Goal: Task Accomplishment & Management: Manage account settings

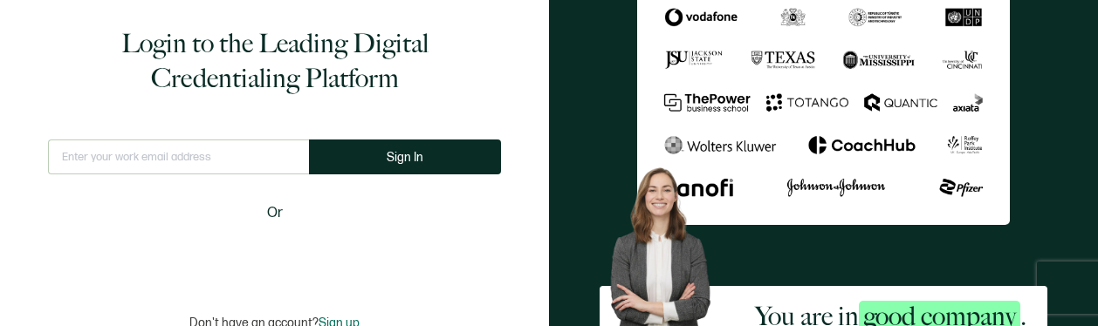
click at [130, 156] on input "text" at bounding box center [178, 157] width 261 height 35
type input "toronto@bayswater.ac"
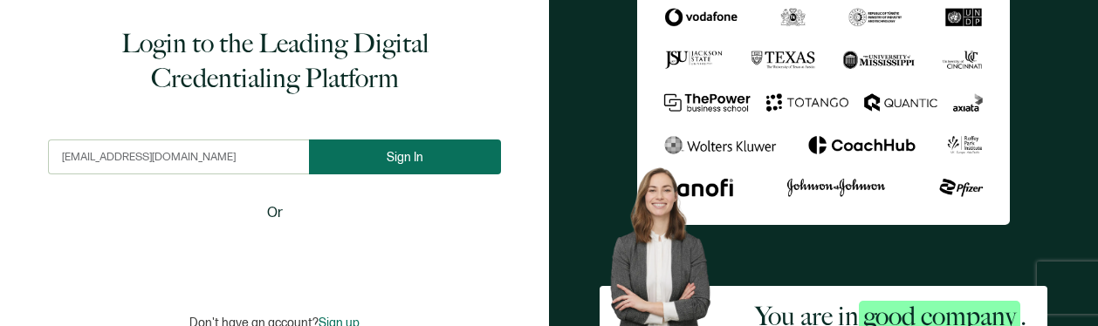
click at [408, 156] on span "Sign In" at bounding box center [405, 157] width 37 height 13
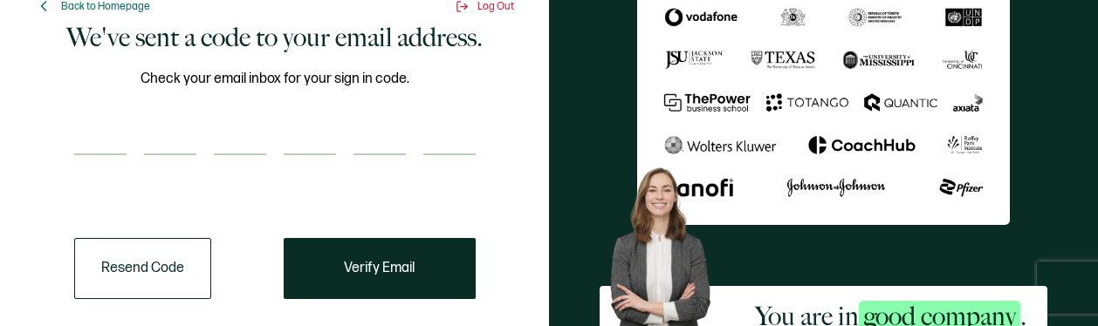
click at [105, 135] on input "number" at bounding box center [100, 137] width 52 height 35
type input "5"
type input "3"
type input "2"
type input "4"
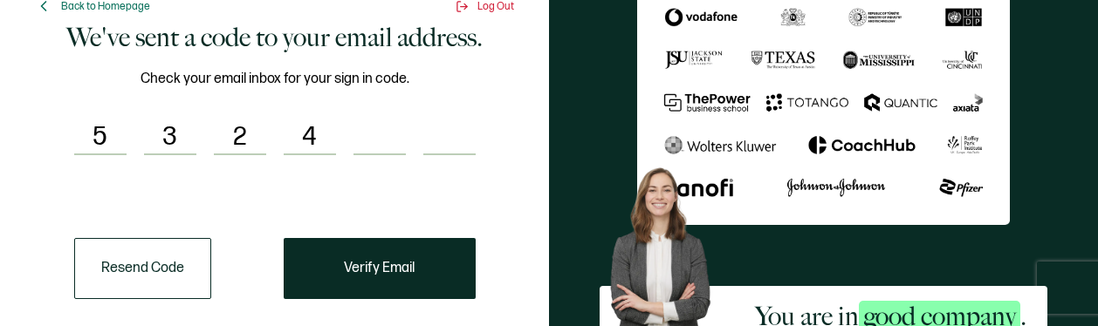
type input "6"
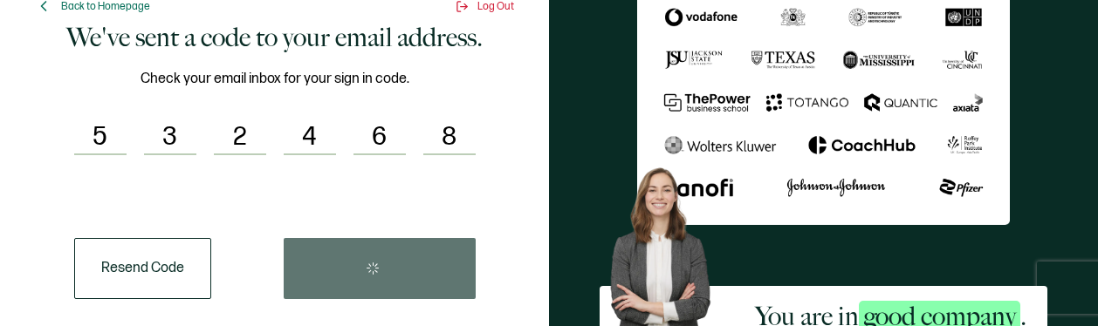
type input "8"
click at [356, 263] on div "Resend Code" at bounding box center [274, 268] width 401 height 61
click at [388, 270] on div "Resend Code" at bounding box center [274, 268] width 401 height 61
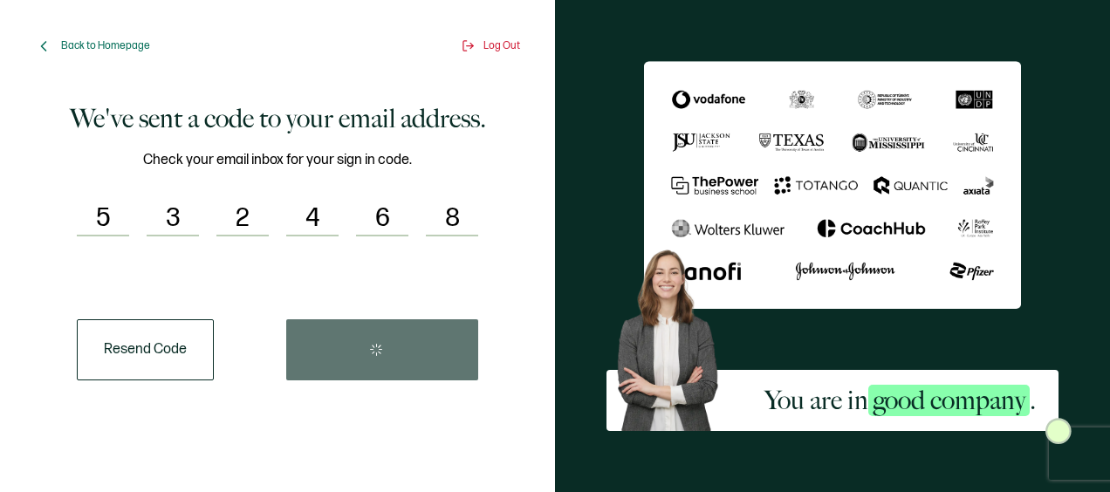
click at [389, 325] on div "Resend Code" at bounding box center [277, 349] width 401 height 61
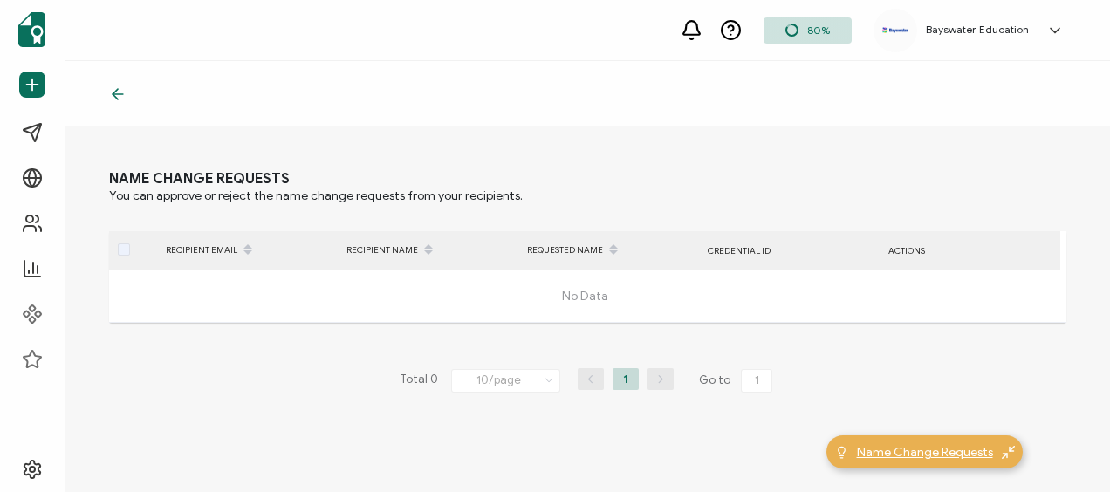
click at [899, 325] on span "Name Change Requests" at bounding box center [925, 452] width 136 height 18
click at [1008, 325] on img at bounding box center [1008, 452] width 13 height 13
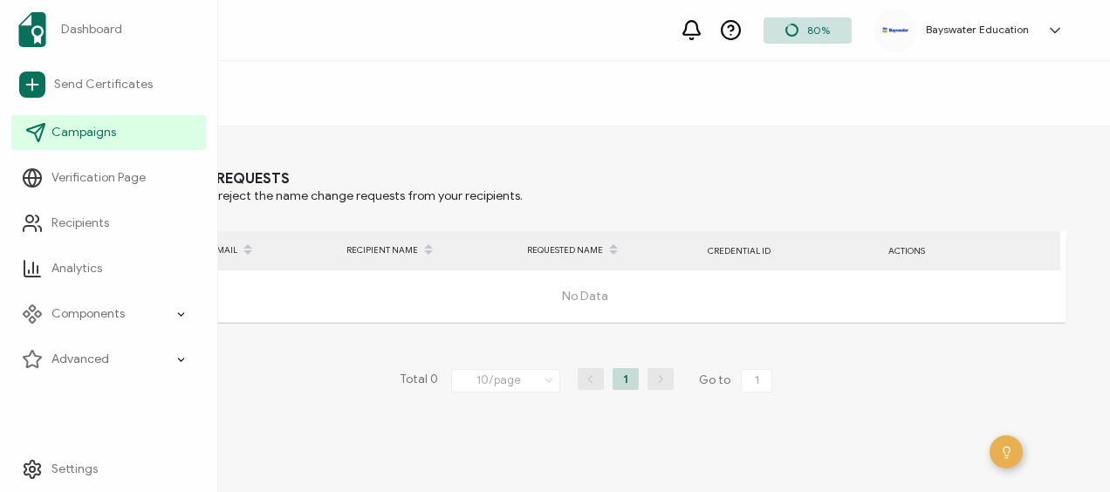
click at [94, 131] on span "Campaigns" at bounding box center [83, 132] width 65 height 17
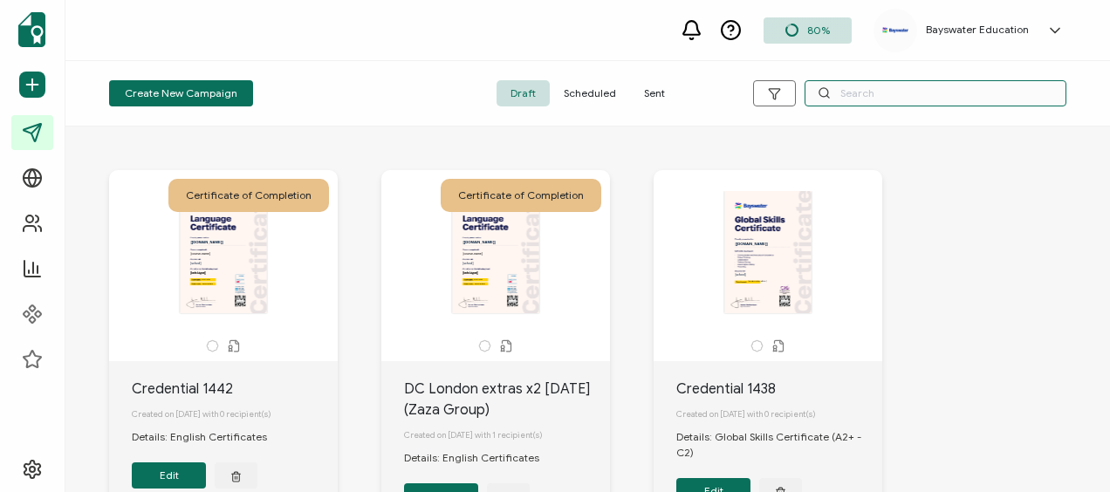
click at [863, 95] on input "text" at bounding box center [935, 93] width 262 height 26
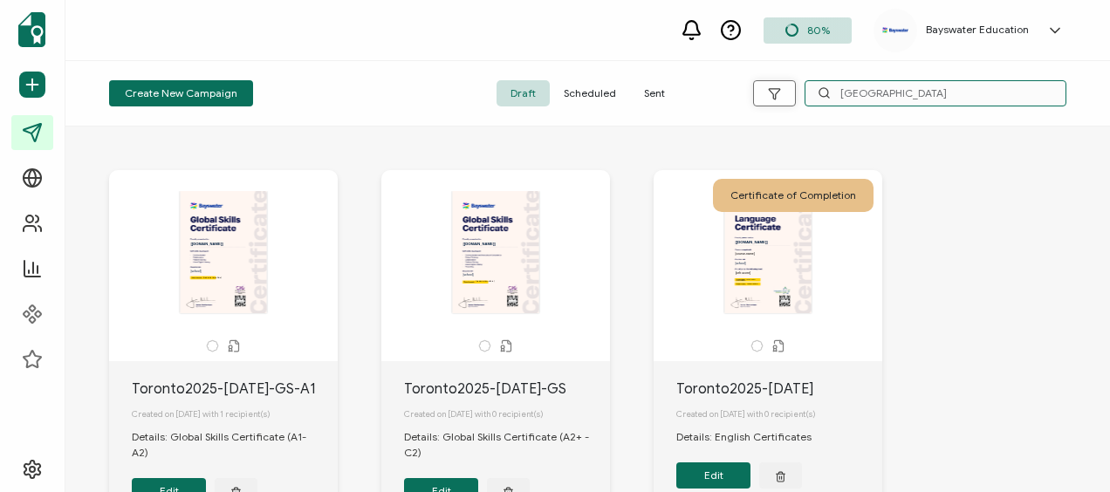
drag, startPoint x: 891, startPoint y: 91, endPoint x: 781, endPoint y: 80, distance: 110.4
click at [781, 80] on div "toronto" at bounding box center [906, 93] width 319 height 26
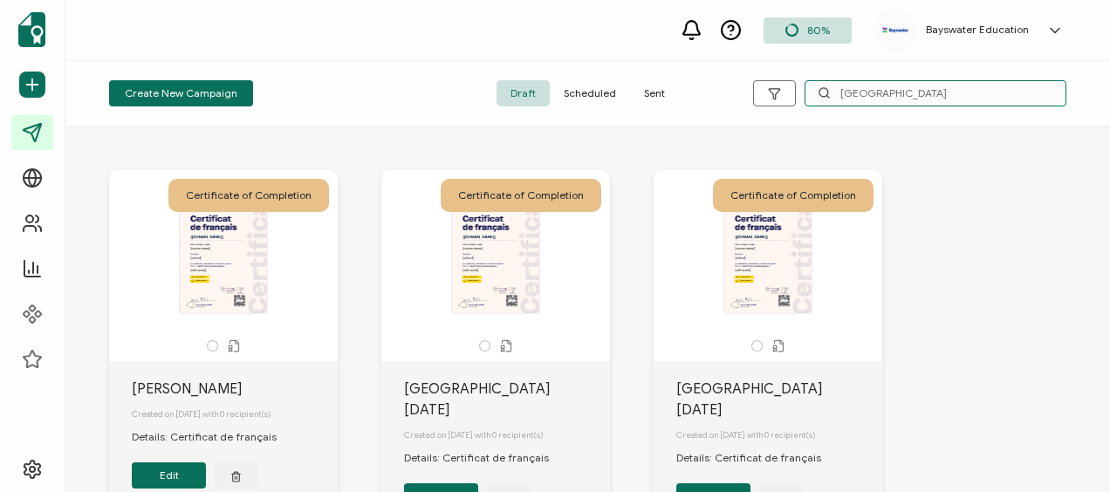
click at [881, 94] on input "paris" at bounding box center [935, 93] width 262 height 26
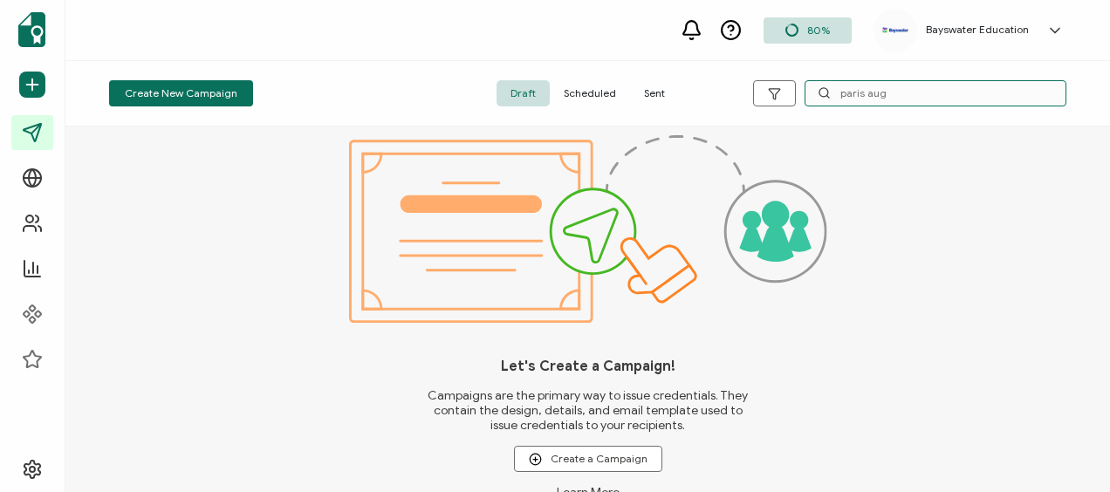
type input "paris aug"
